Goal: Transaction & Acquisition: Subscribe to service/newsletter

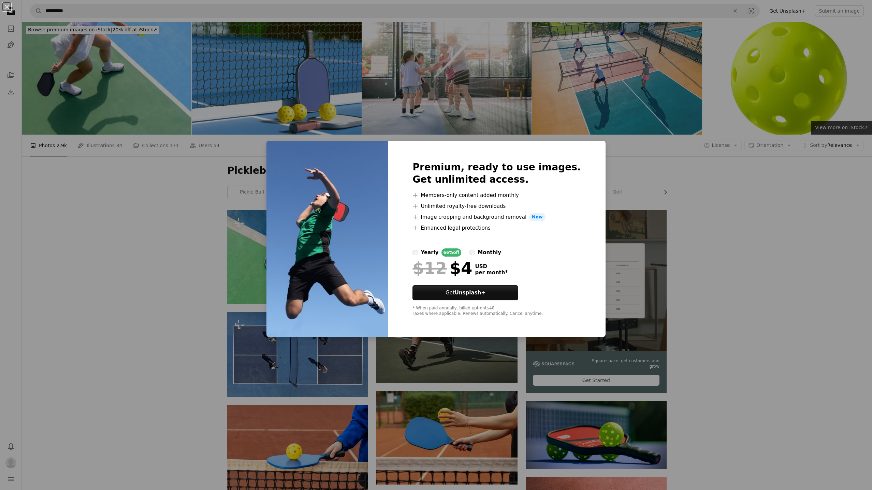
scroll to position [1004, 0]
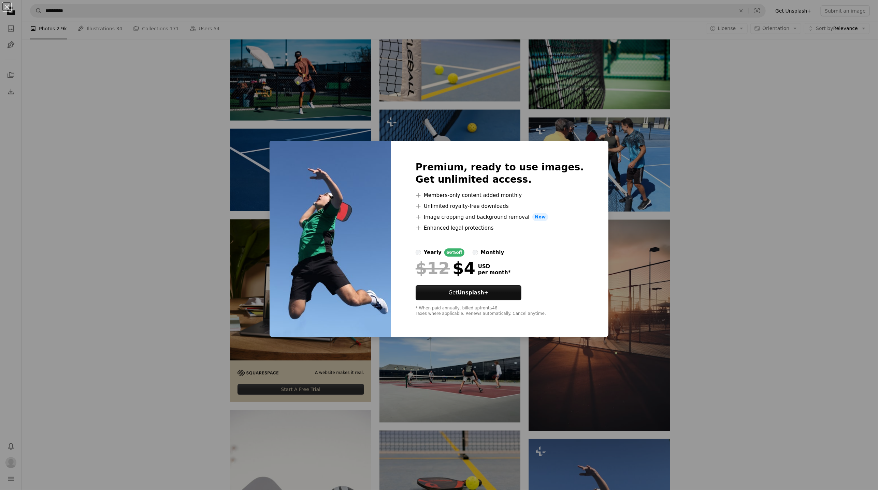
click at [500, 253] on div "monthly" at bounding box center [493, 253] width 24 height 8
click at [755, 240] on div "An X shape Premium, ready to use images. Get unlimited access. A plus sign Memb…" at bounding box center [439, 245] width 878 height 490
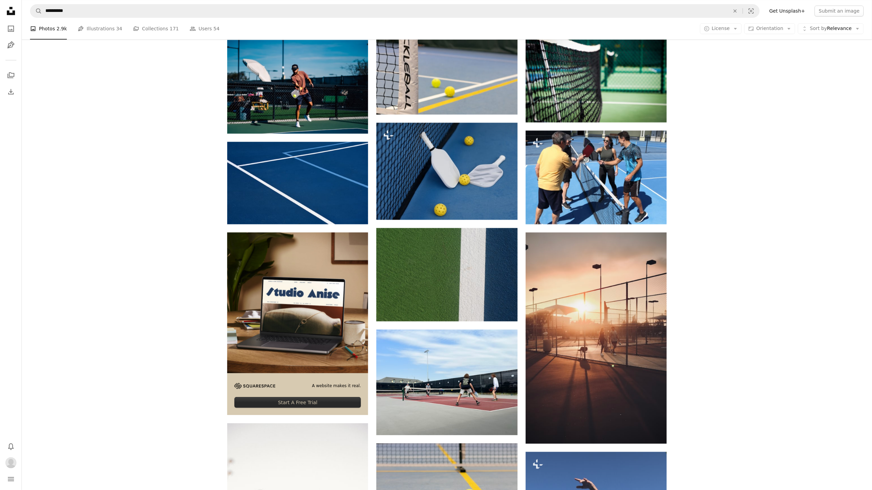
scroll to position [1007, 0]
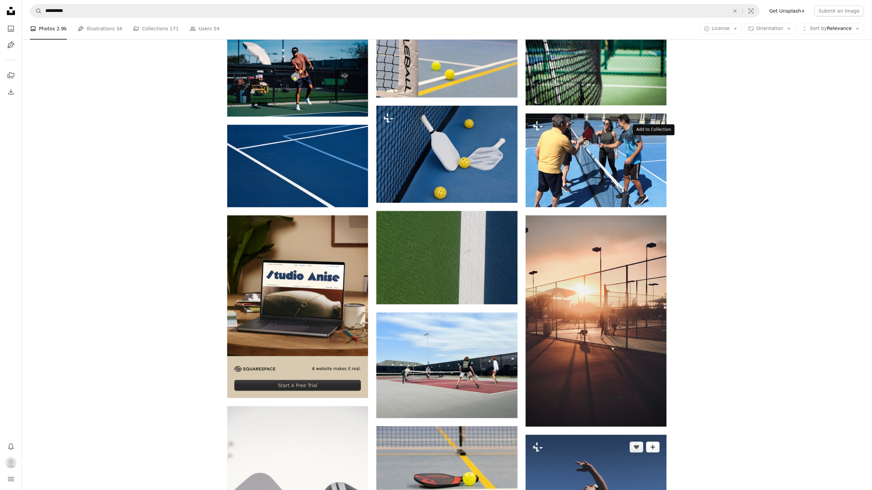
click at [656, 442] on button "A plus sign" at bounding box center [653, 447] width 14 height 11
click at [654, 445] on icon "A plus sign" at bounding box center [652, 447] width 5 height 5
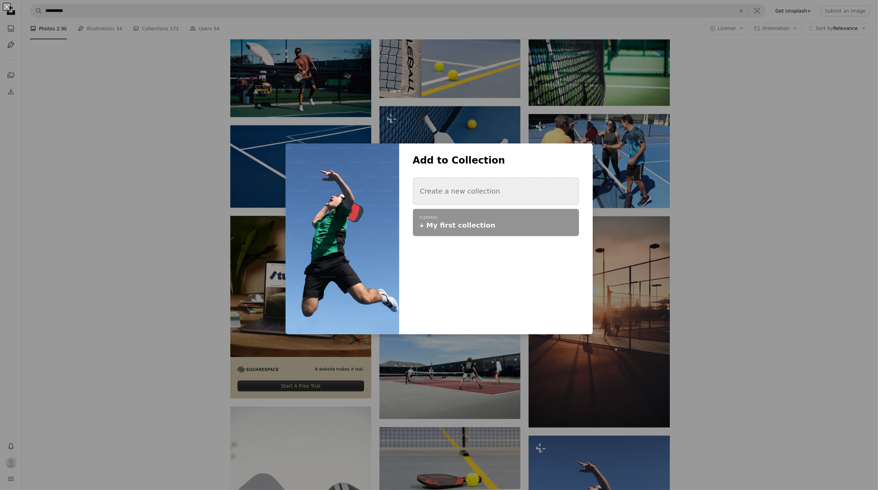
click at [454, 194] on button "Create a new collection" at bounding box center [496, 191] width 166 height 27
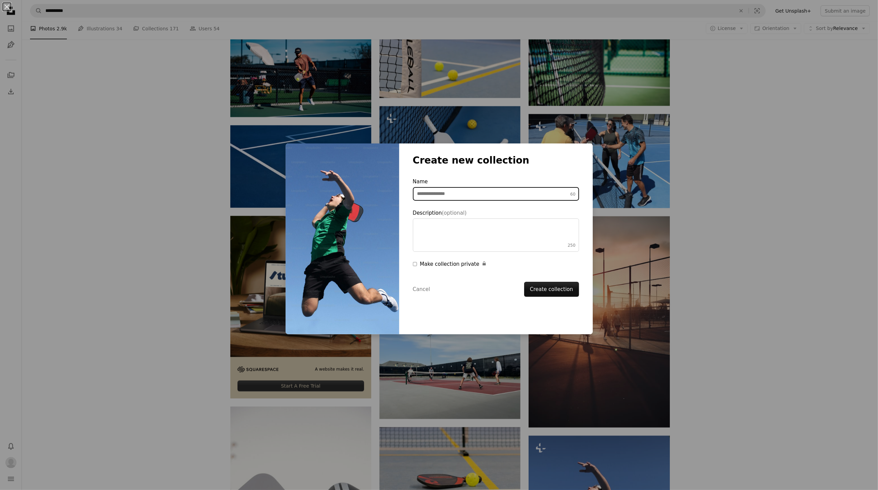
click at [484, 194] on input "Name 60" at bounding box center [496, 194] width 166 height 14
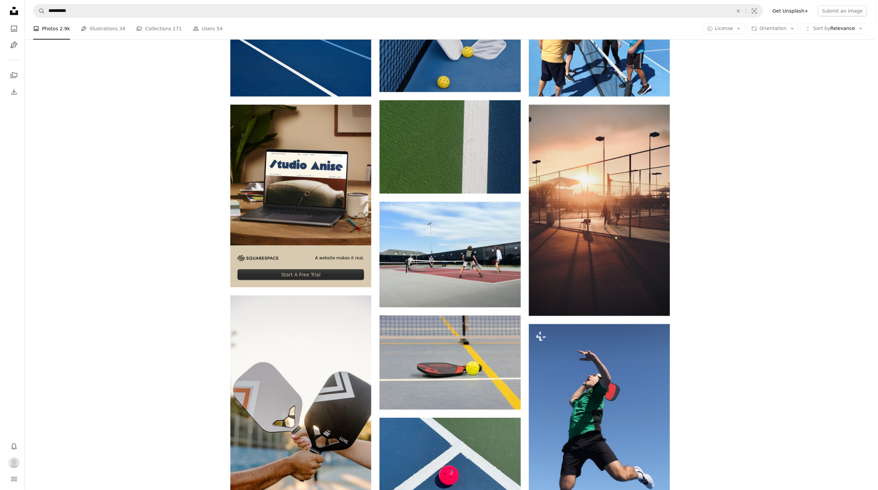
scroll to position [1070, 0]
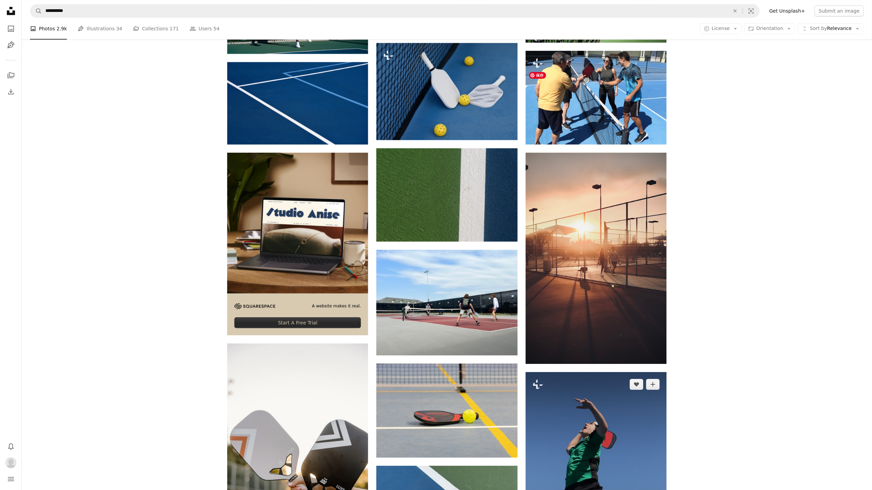
click at [619, 372] on img at bounding box center [596, 465] width 141 height 187
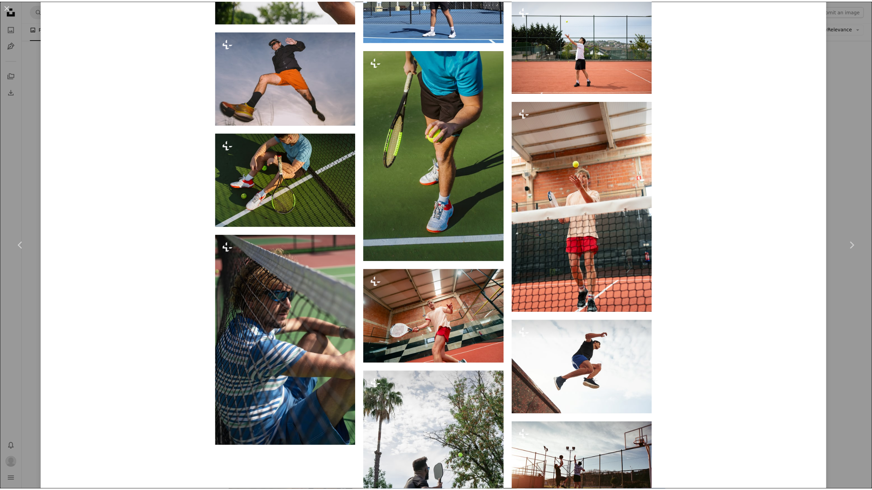
scroll to position [2663, 0]
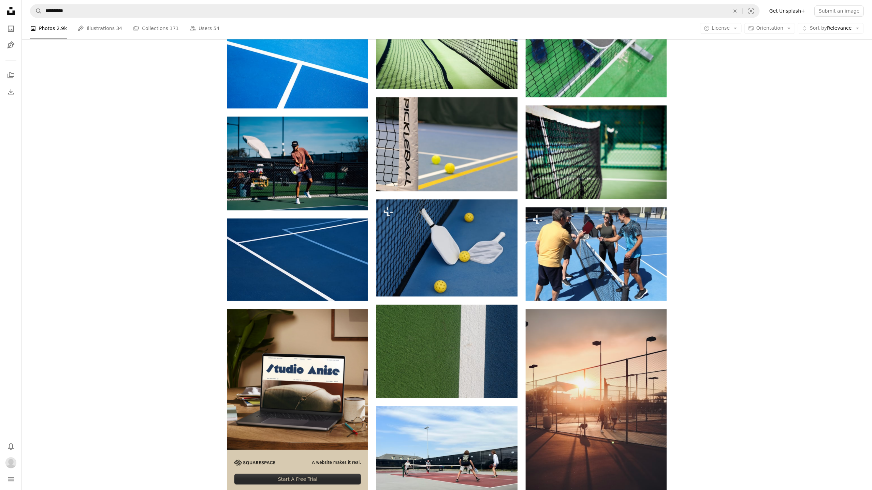
scroll to position [963, 0]
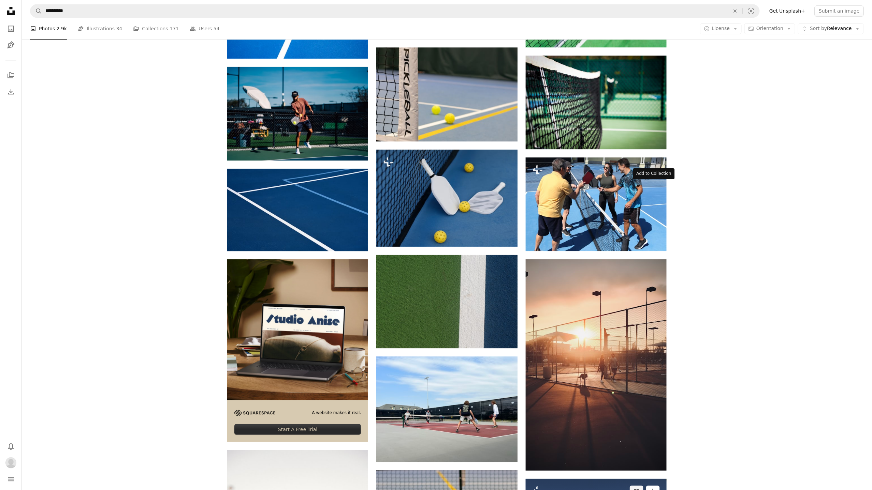
click at [657, 486] on button "A plus sign" at bounding box center [653, 491] width 14 height 11
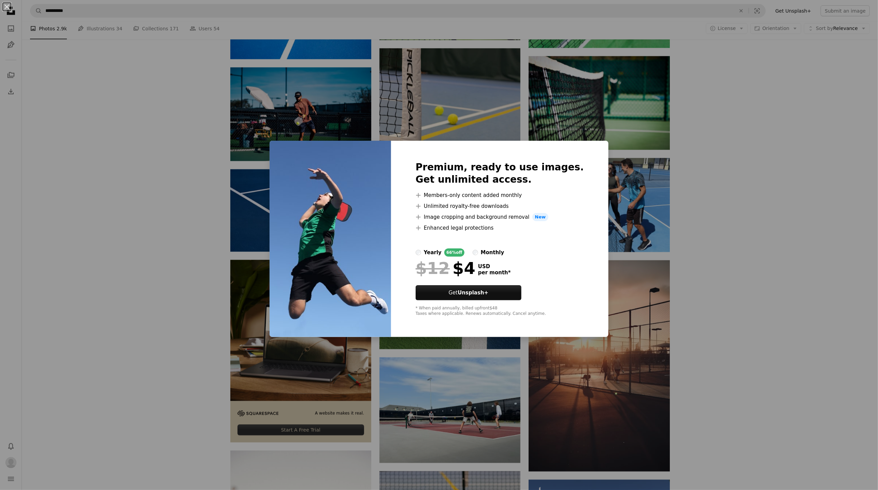
click at [500, 253] on div "monthly" at bounding box center [493, 253] width 24 height 8
click at [738, 249] on div "An X shape Premium, ready to use images. Get unlimited access. A plus sign Memb…" at bounding box center [439, 245] width 878 height 490
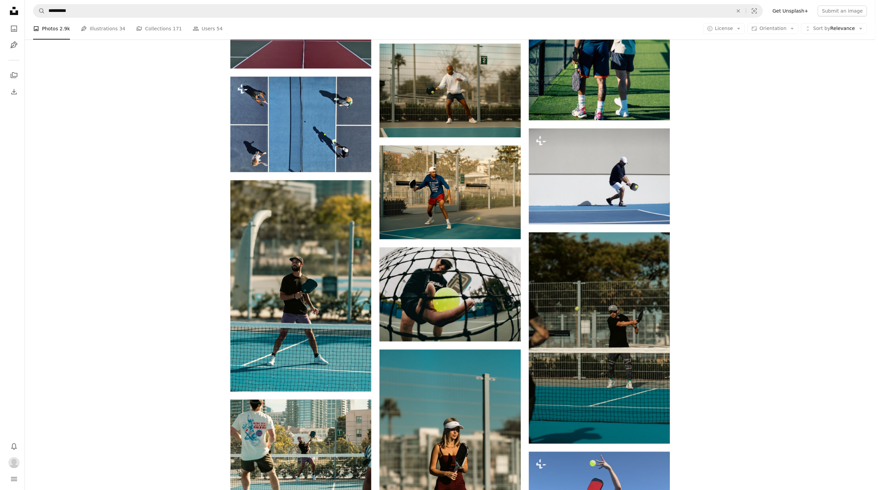
scroll to position [6505, 0]
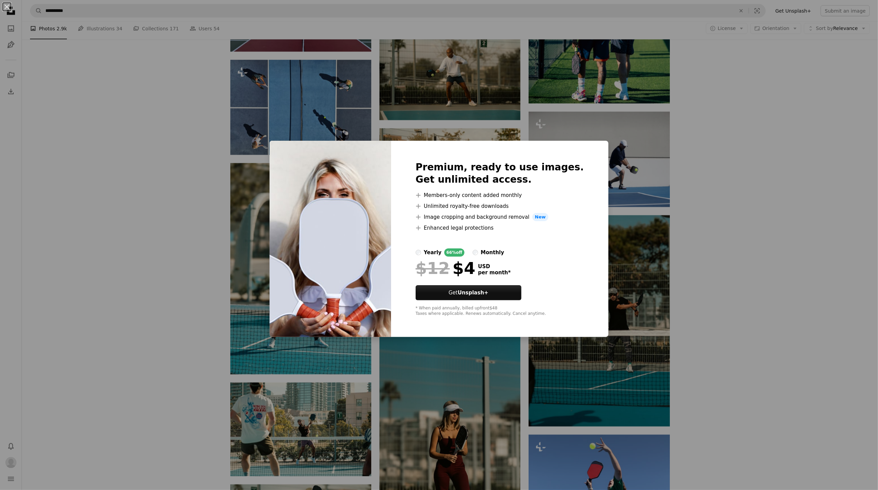
click at [494, 253] on div "monthly" at bounding box center [493, 253] width 24 height 8
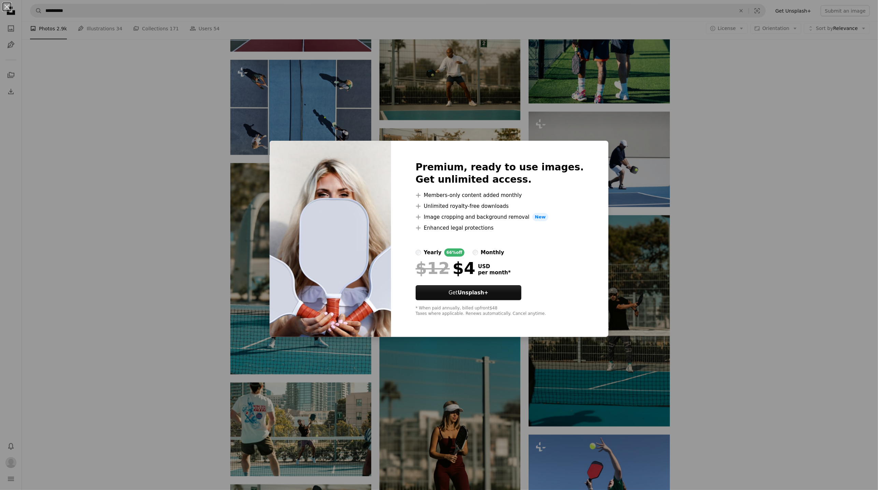
click at [496, 248] on div at bounding box center [499, 240] width 168 height 16
click at [500, 254] on div "monthly" at bounding box center [493, 253] width 24 height 8
click at [479, 295] on strong "Unsplash+" at bounding box center [472, 293] width 31 height 6
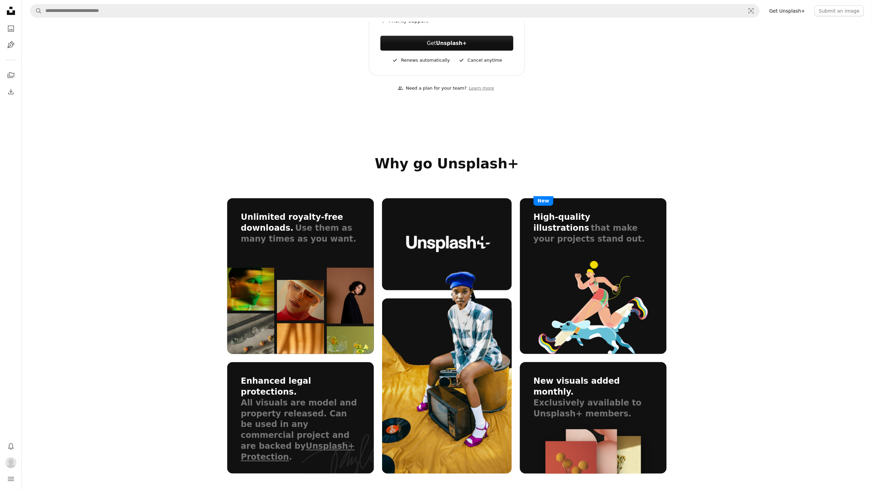
scroll to position [233, 0]
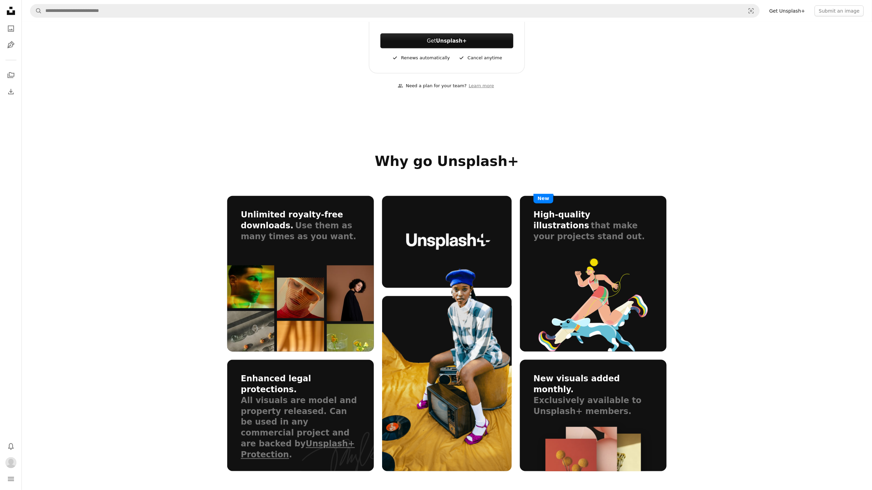
click at [616, 257] on div "High-quality illustrations that make your projects stand out. New" at bounding box center [593, 274] width 147 height 156
click at [783, 250] on section "Why go Unsplash+ Unlimited royalty-free downloads. Use them as many times as yo…" at bounding box center [447, 312] width 850 height 319
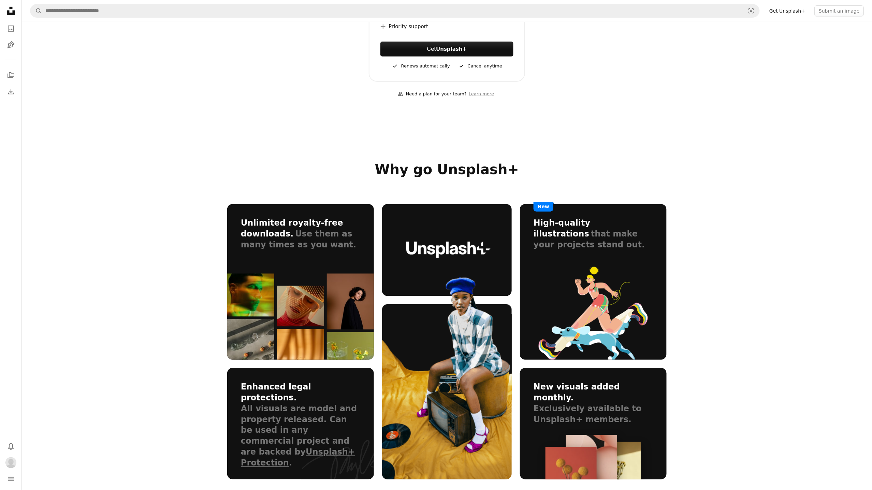
scroll to position [0, 0]
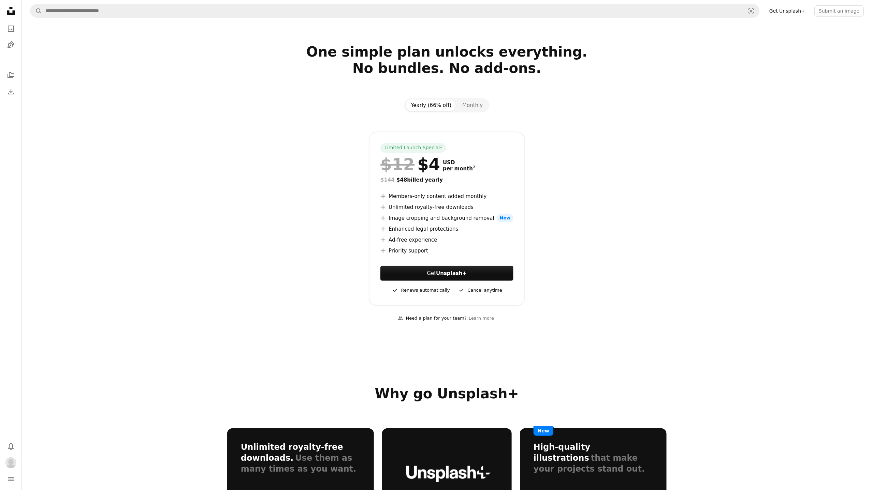
click at [13, 10] on icon "Unsplash logo Unsplash Home" at bounding box center [11, 11] width 14 height 14
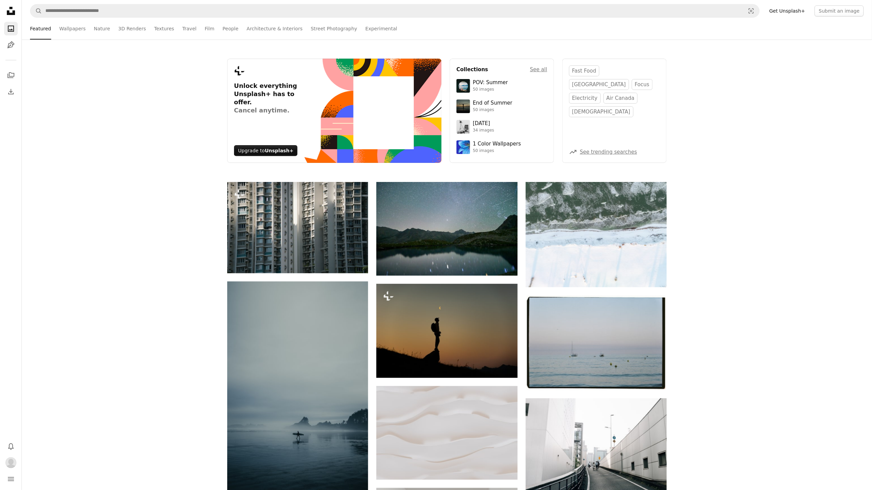
click at [800, 8] on link "Get Unsplash+" at bounding box center [787, 10] width 44 height 11
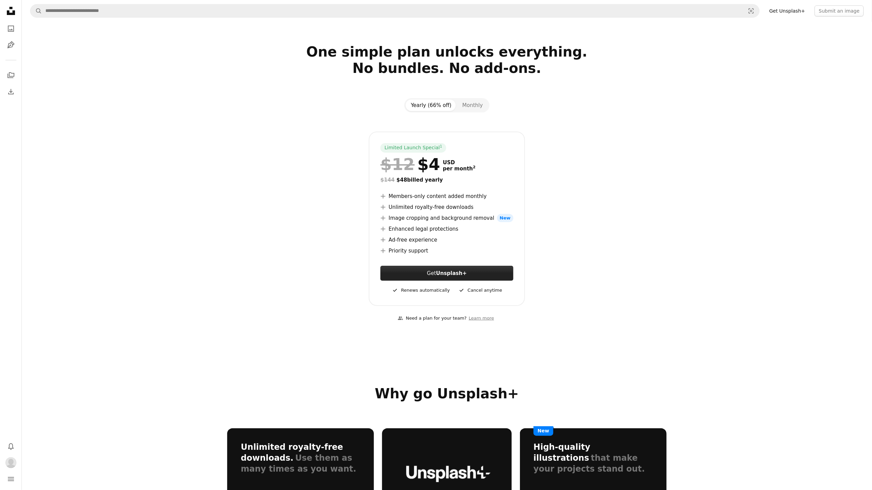
click at [500, 276] on link "Get Unsplash+" at bounding box center [446, 273] width 133 height 15
